Goal: Information Seeking & Learning: Learn about a topic

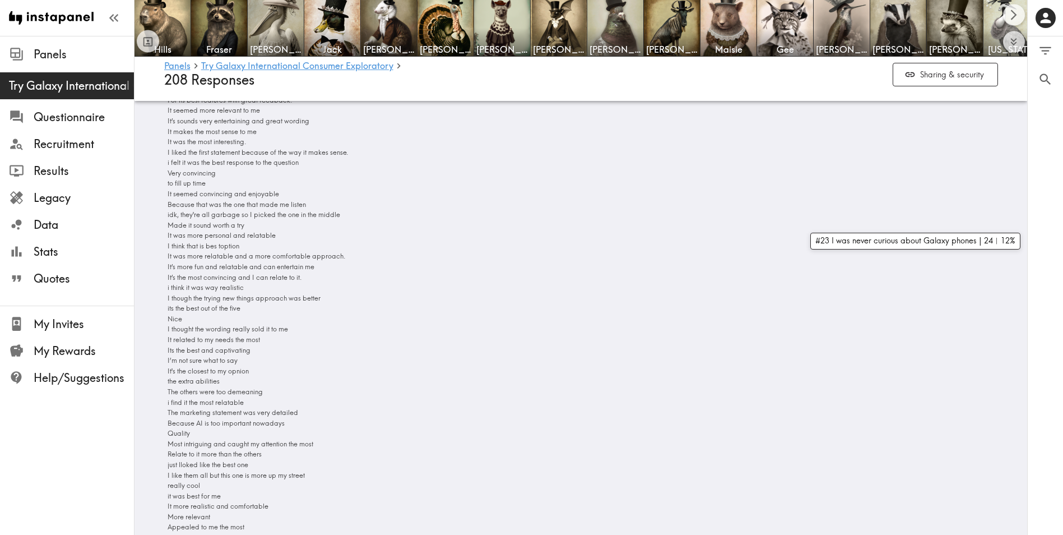
scroll to position [10718, 0]
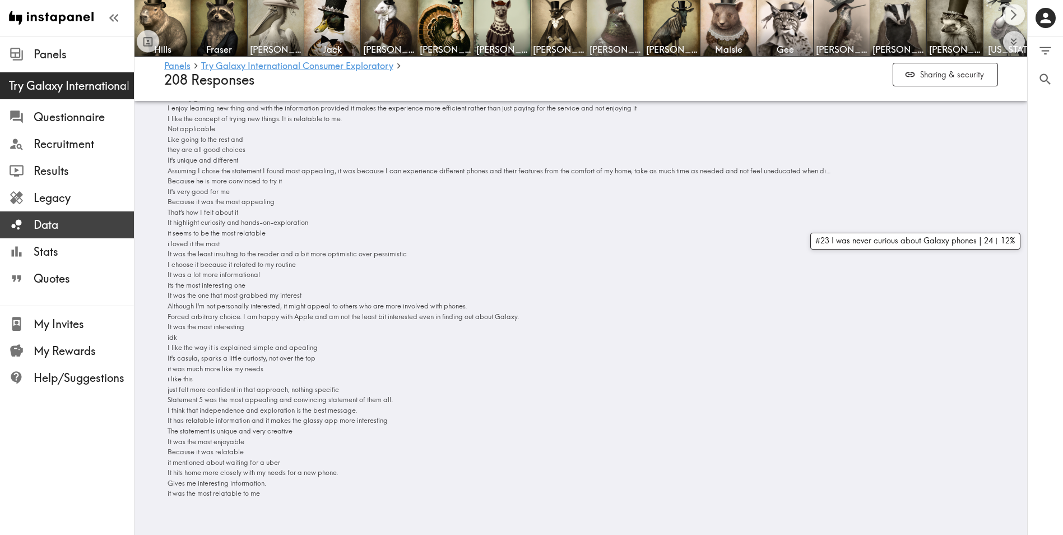
click at [71, 224] on span "Data" at bounding box center [84, 225] width 100 height 16
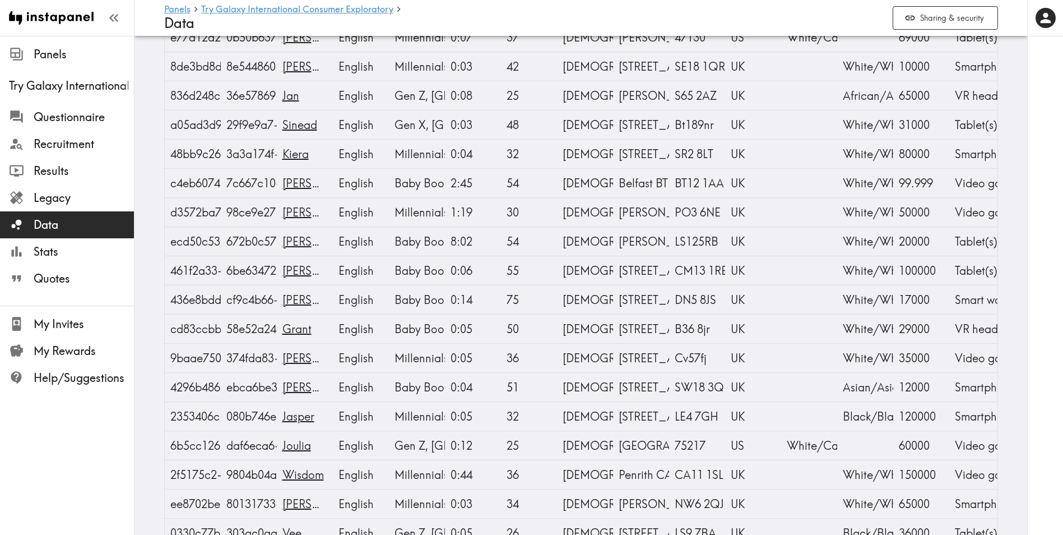
scroll to position [3922, 0]
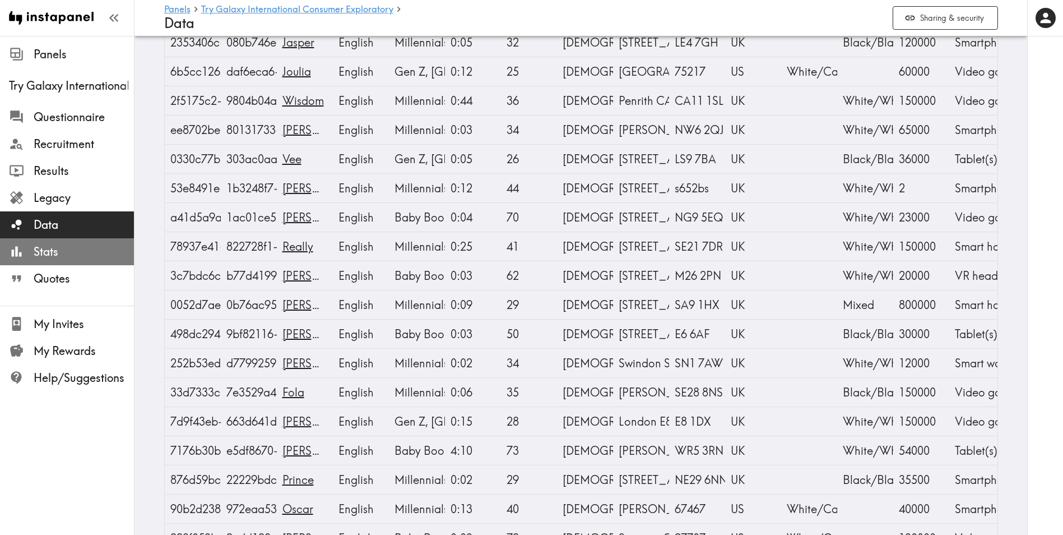
click at [68, 250] on span "Stats" at bounding box center [84, 252] width 100 height 16
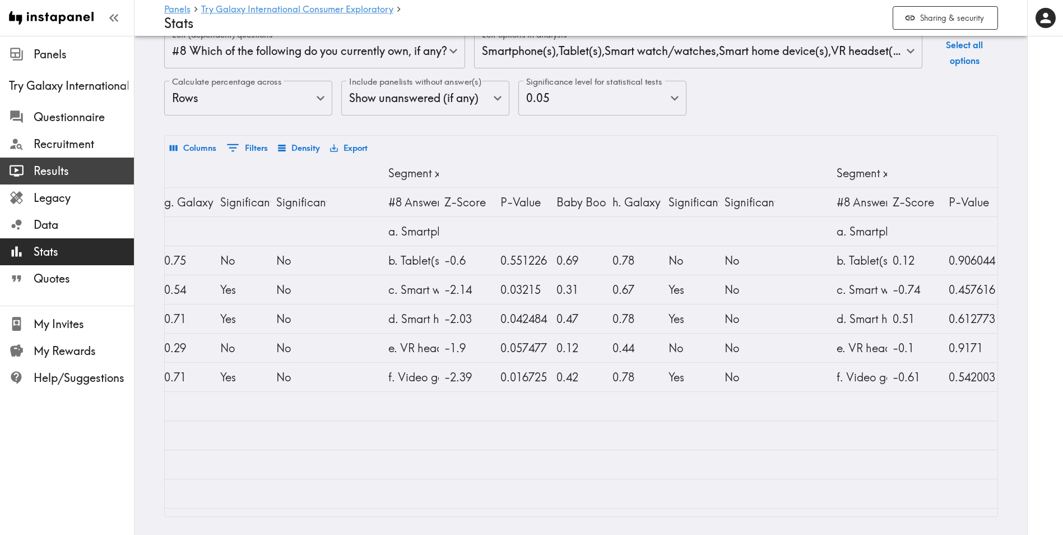
click at [110, 160] on div "Results" at bounding box center [67, 170] width 134 height 29
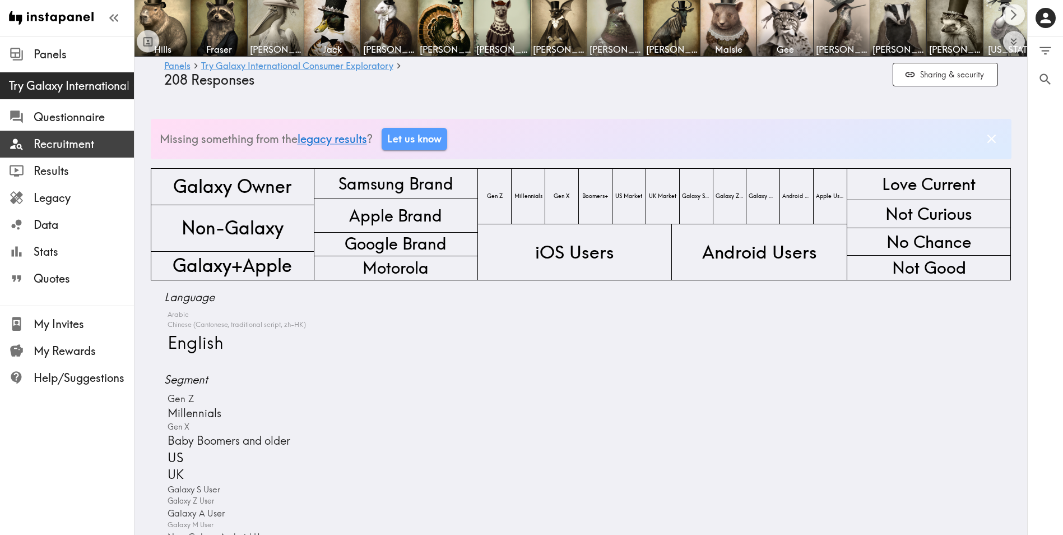
click at [109, 136] on span "Recruitment" at bounding box center [84, 144] width 100 height 16
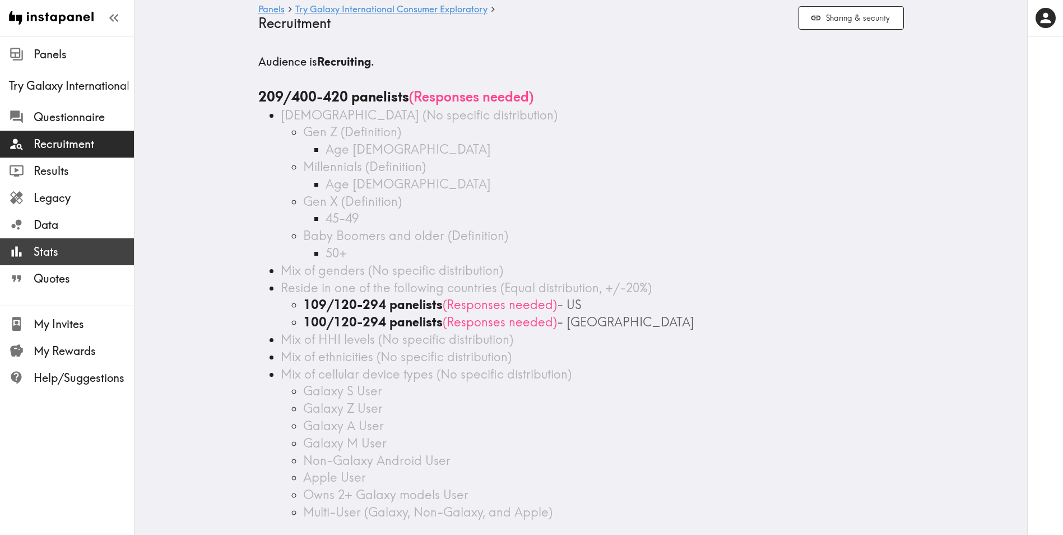
click at [50, 248] on span "Stats" at bounding box center [84, 252] width 100 height 16
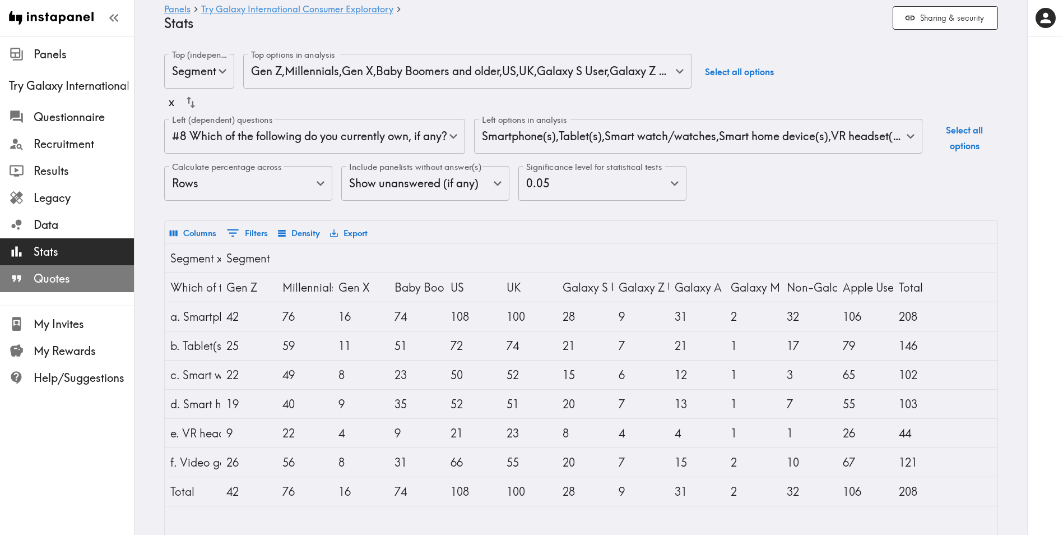
click at [57, 273] on span "Quotes" at bounding box center [84, 279] width 100 height 16
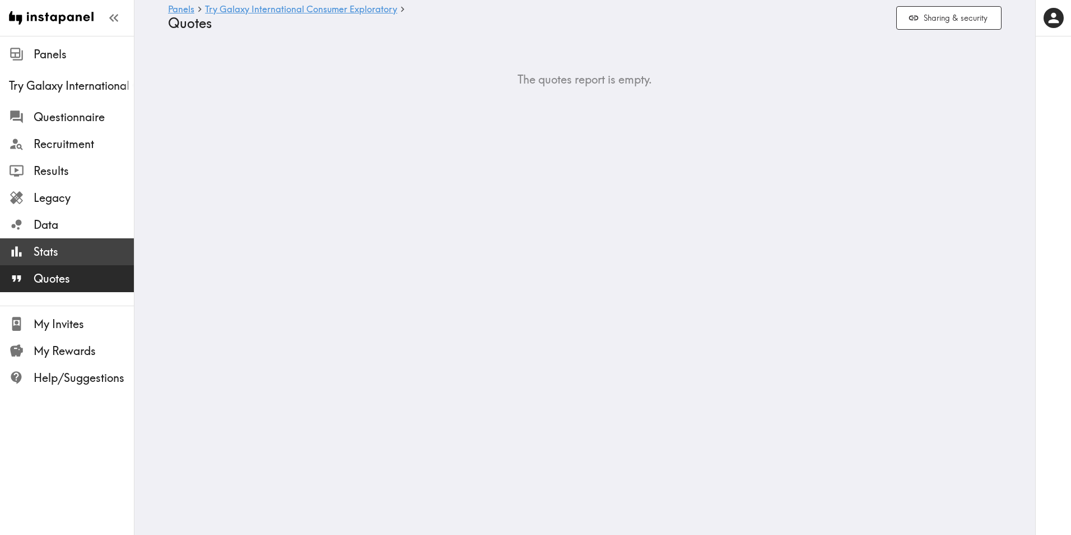
click at [64, 261] on span "Stats" at bounding box center [84, 252] width 100 height 20
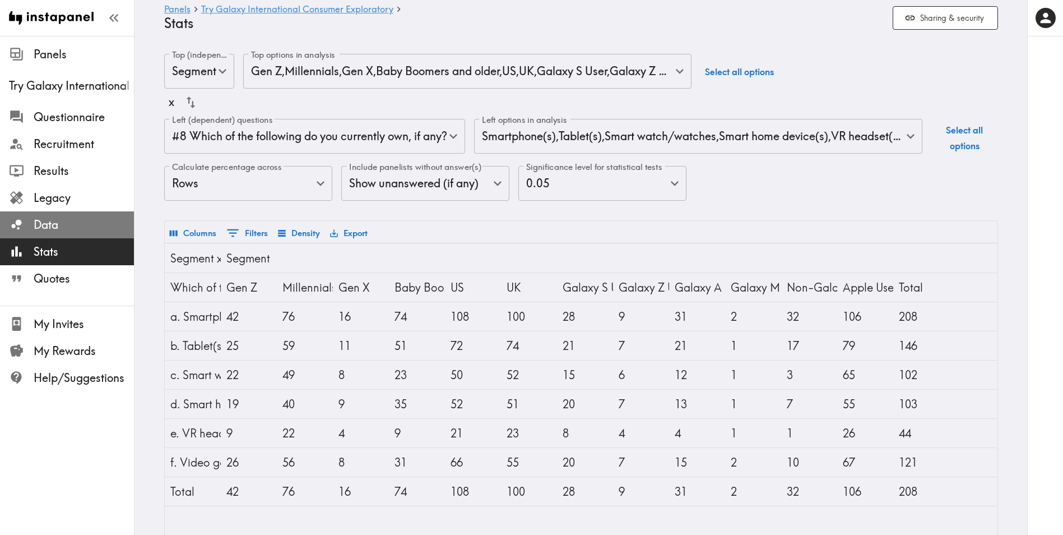
click at [19, 211] on div "Data" at bounding box center [67, 224] width 134 height 29
